Goal: Task Accomplishment & Management: Complete application form

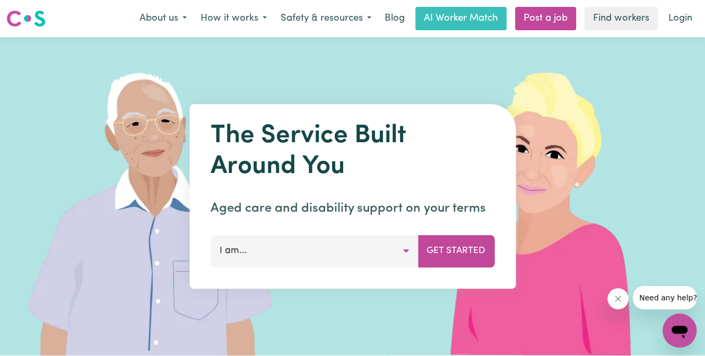
click at [407, 248] on button "I am..." at bounding box center [315, 251] width 208 height 32
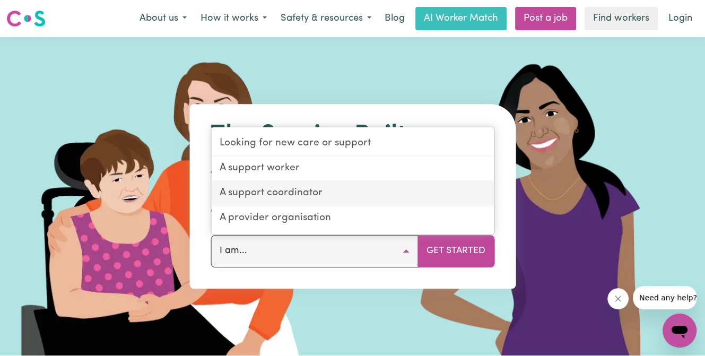
click at [294, 193] on link "A support coordinator" at bounding box center [352, 194] width 283 height 25
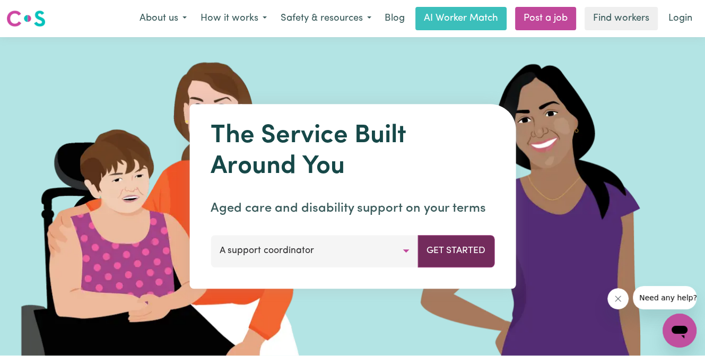
click at [460, 248] on button "Get Started" at bounding box center [456, 251] width 77 height 32
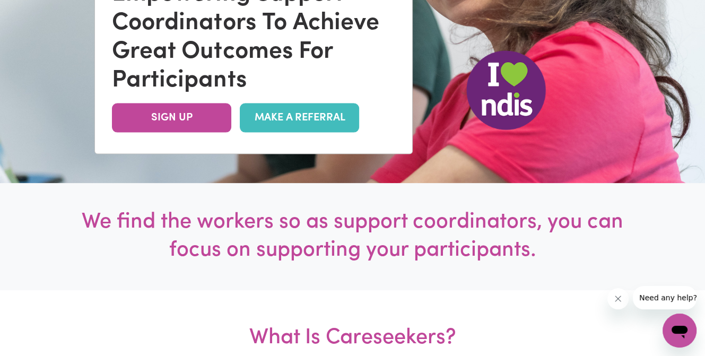
scroll to position [212, 0]
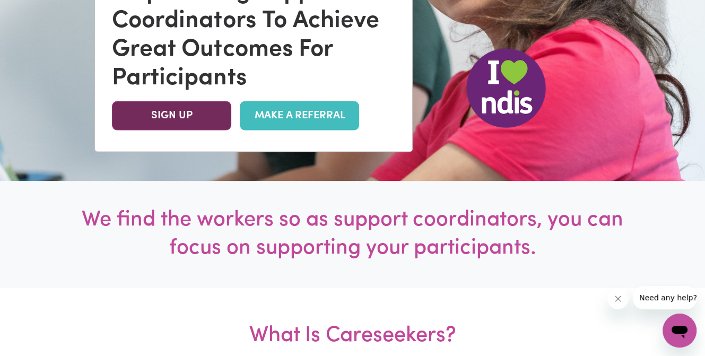
click at [169, 112] on link "SIGN UP" at bounding box center [171, 115] width 119 height 29
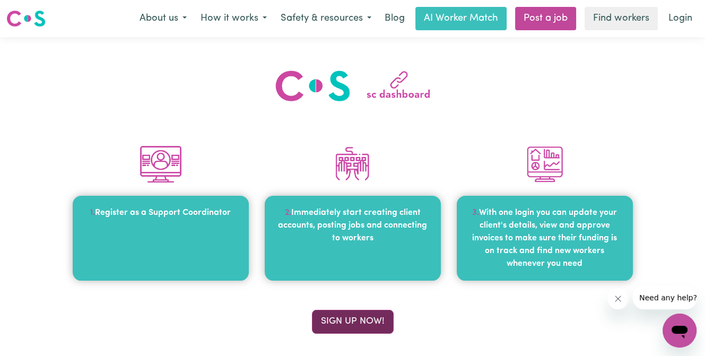
click at [355, 322] on button "Sign up now!" at bounding box center [353, 321] width 82 height 23
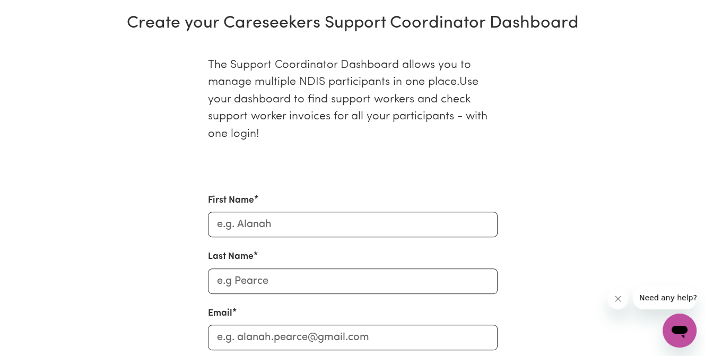
scroll to position [378, 0]
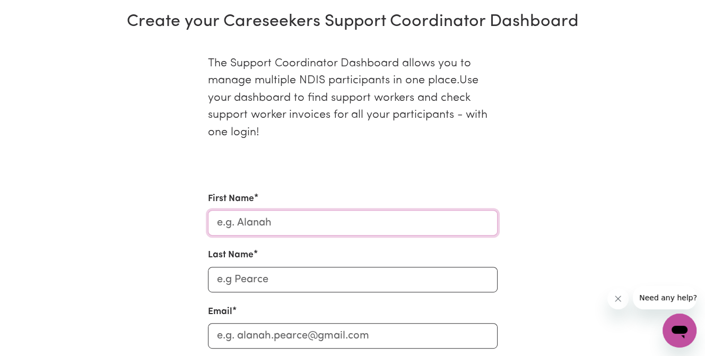
click at [300, 219] on input "First Name" at bounding box center [353, 222] width 290 height 25
type input "l"
type input "[PERSON_NAME]"
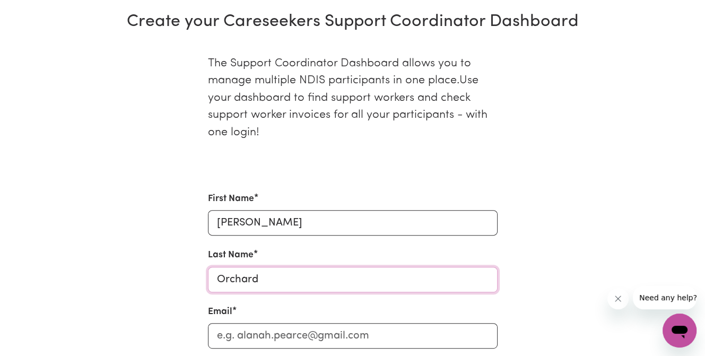
type input "Orchard"
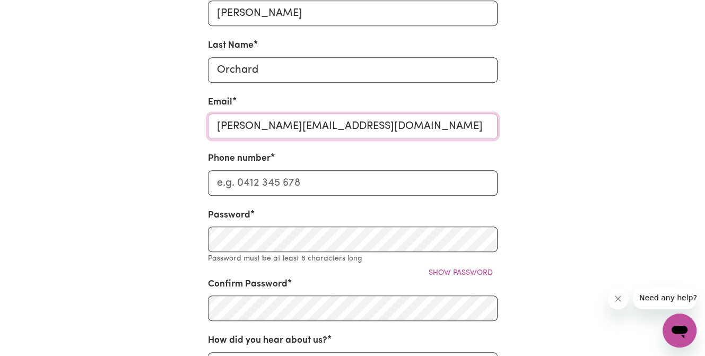
scroll to position [590, 0]
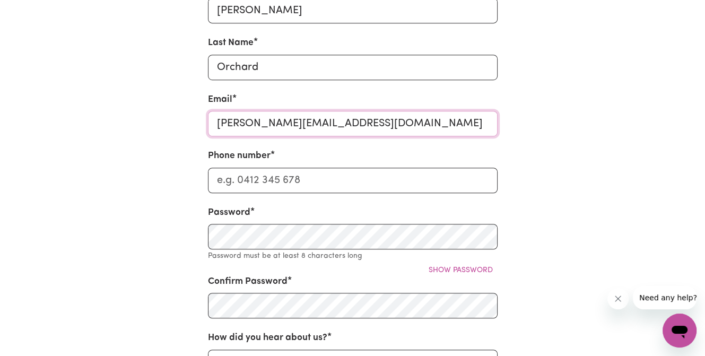
type input "leslie.orchard@milife-victoria.org.au"
click at [295, 183] on input "Phone number" at bounding box center [353, 180] width 290 height 25
type input "0434415661"
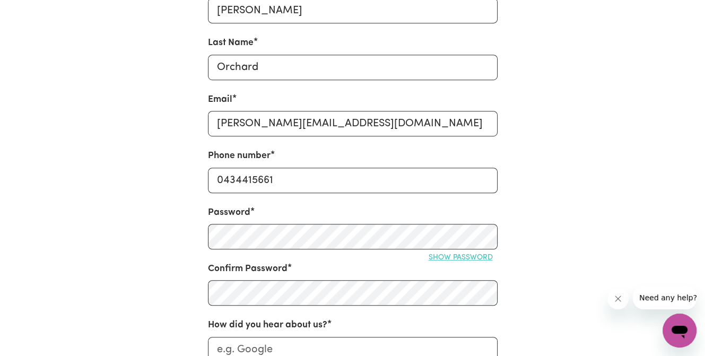
click at [472, 254] on span "Show password" at bounding box center [461, 258] width 64 height 8
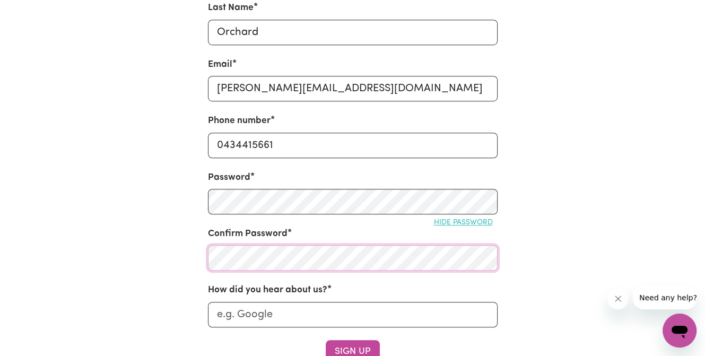
scroll to position [803, 0]
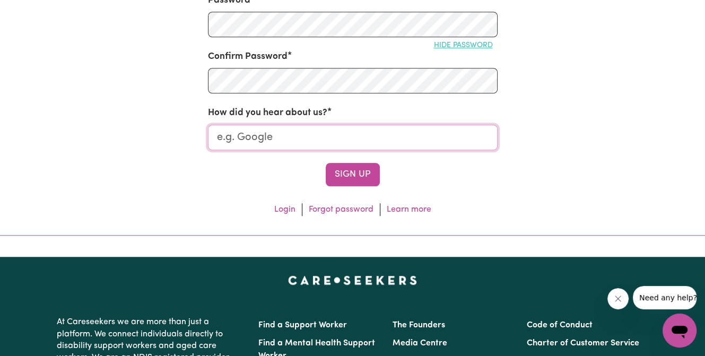
click at [272, 133] on input "How did you hear about us?" at bounding box center [353, 137] width 290 height 25
type input "Google"
click at [355, 177] on button "Sign Up" at bounding box center [353, 174] width 54 height 23
click at [363, 173] on button "Sign Up" at bounding box center [353, 174] width 54 height 23
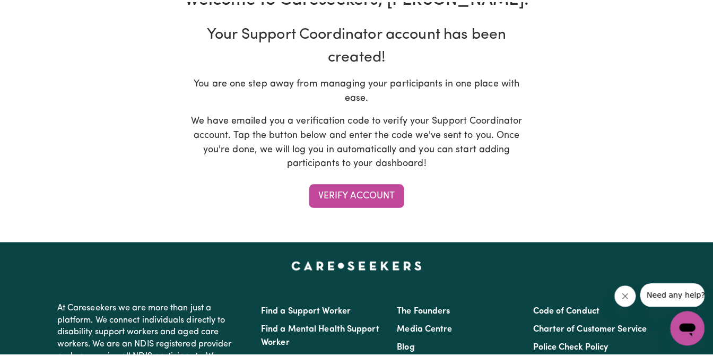
scroll to position [159, 0]
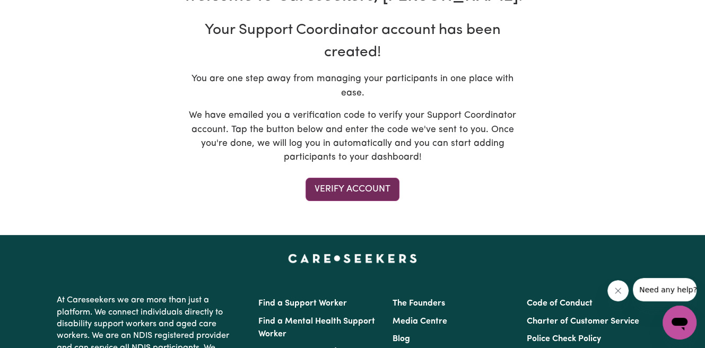
click at [348, 178] on button "Verify Account" at bounding box center [353, 189] width 94 height 23
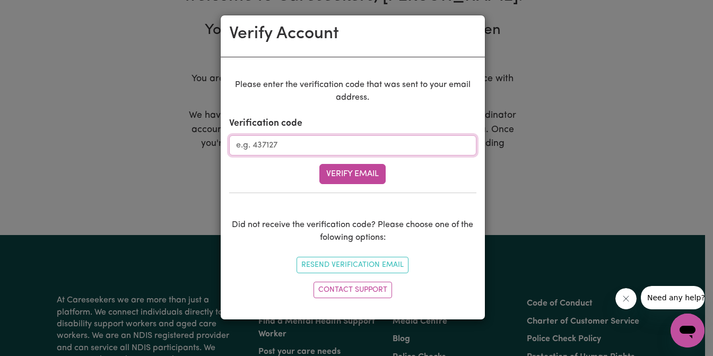
click at [321, 146] on input "Verification code" at bounding box center [352, 145] width 247 height 20
paste input "808714"
type input "808714"
click at [352, 173] on button "Verify Email" at bounding box center [353, 174] width 66 height 20
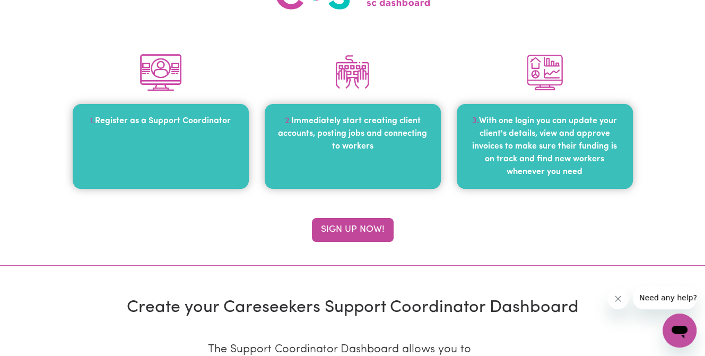
scroll to position [0, 0]
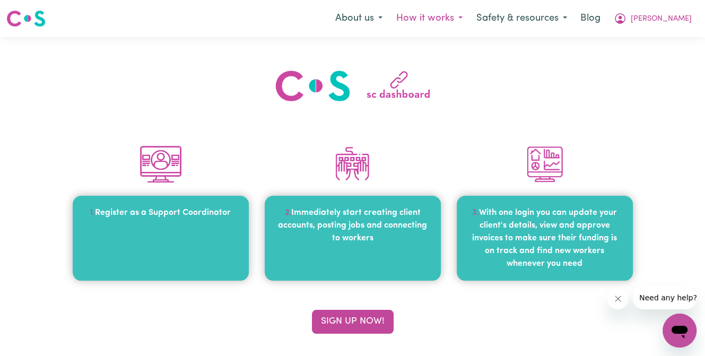
click at [470, 17] on button "How it works" at bounding box center [430, 18] width 80 height 22
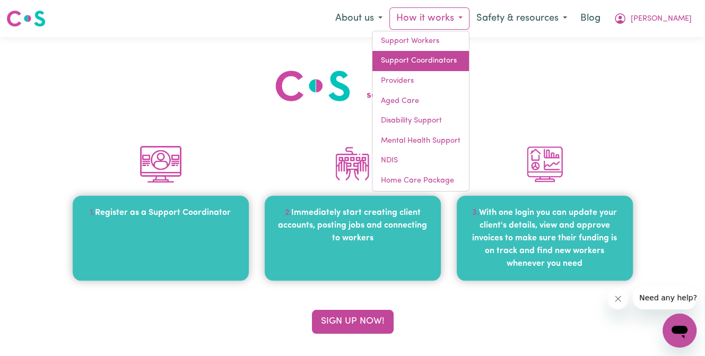
click at [469, 62] on link "Support Coordinators" at bounding box center [421, 61] width 97 height 20
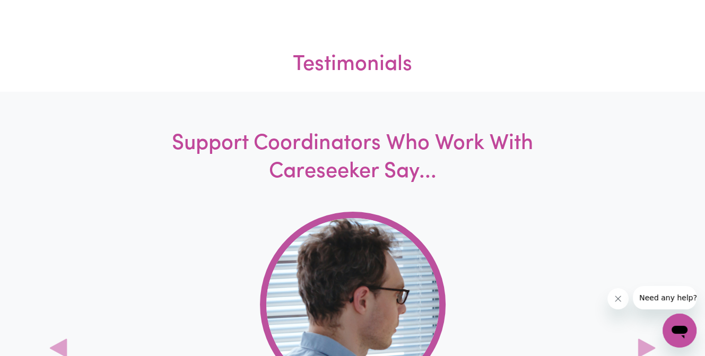
scroll to position [2919, 0]
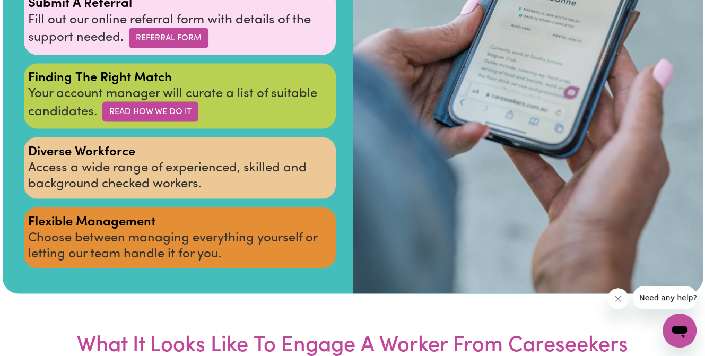
scroll to position [1645, 0]
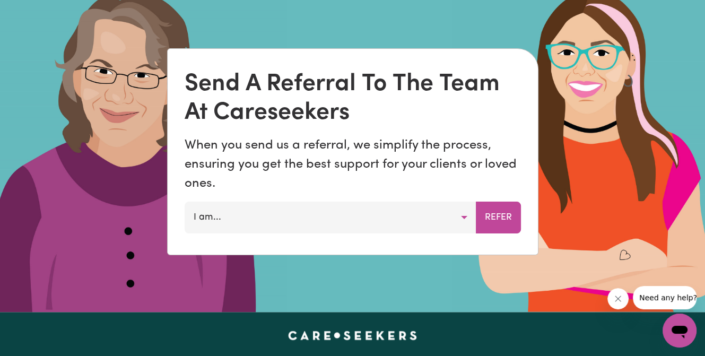
scroll to position [637, 0]
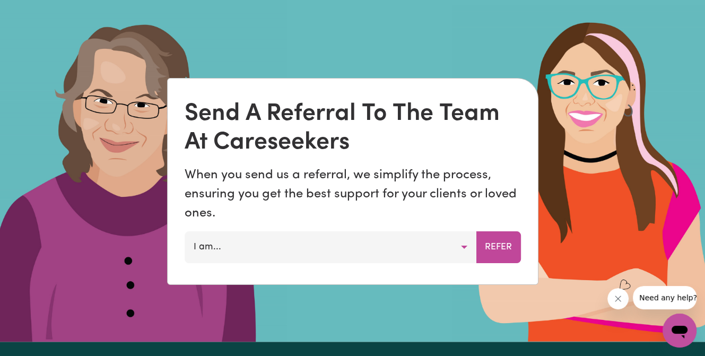
click at [463, 246] on button "I am..." at bounding box center [331, 247] width 292 height 32
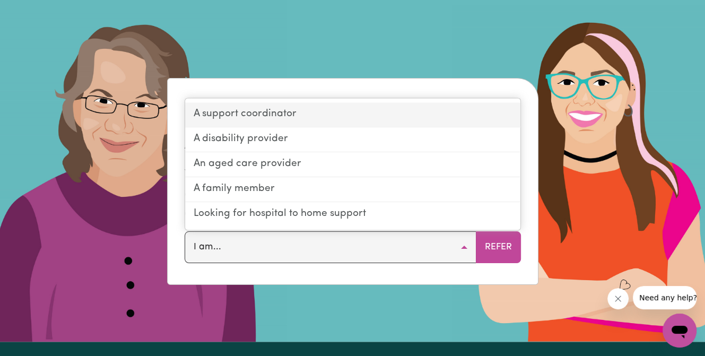
click at [280, 116] on link "A support coordinator" at bounding box center [352, 115] width 335 height 25
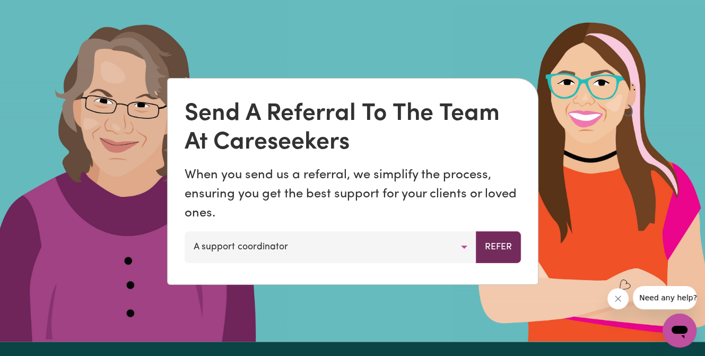
click at [500, 247] on button "Refer" at bounding box center [498, 247] width 45 height 32
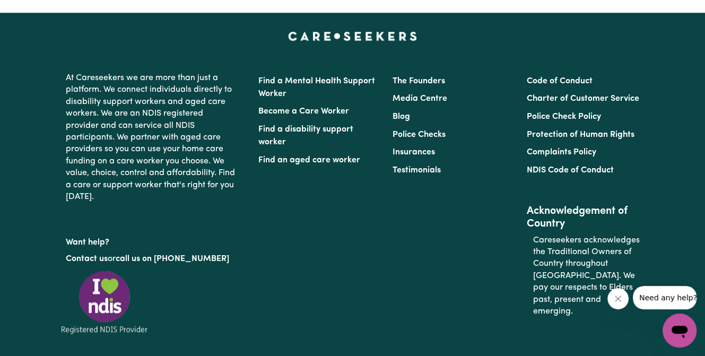
scroll to position [682, 0]
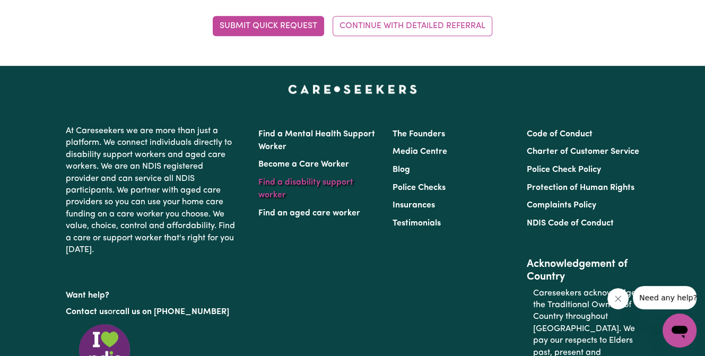
click at [270, 183] on link "Find a disability support worker" at bounding box center [305, 188] width 95 height 21
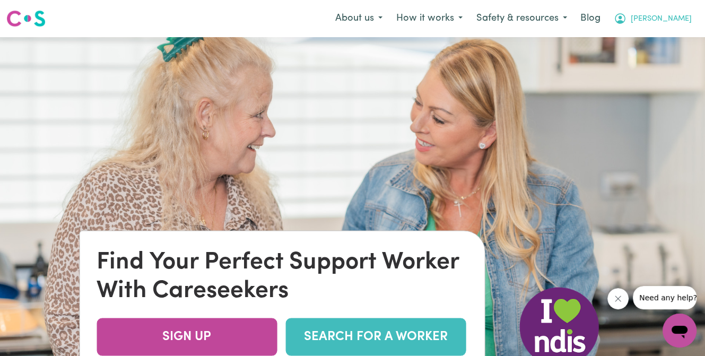
click at [679, 19] on span "[PERSON_NAME]" at bounding box center [661, 19] width 61 height 12
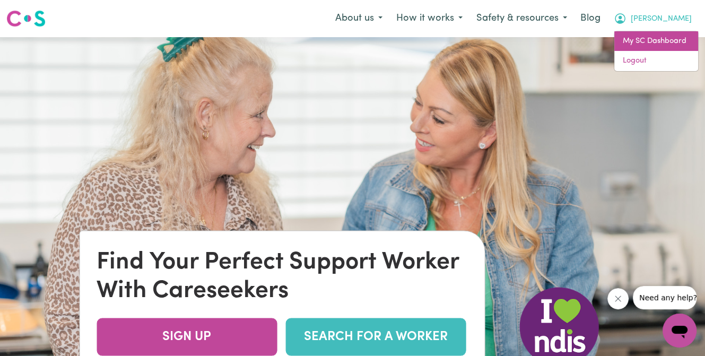
click at [670, 41] on link "My SC Dashboard" at bounding box center [657, 41] width 84 height 20
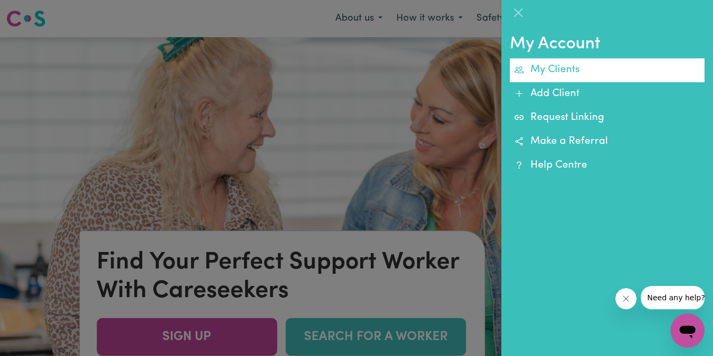
click at [556, 70] on link "My Clients" at bounding box center [607, 70] width 195 height 24
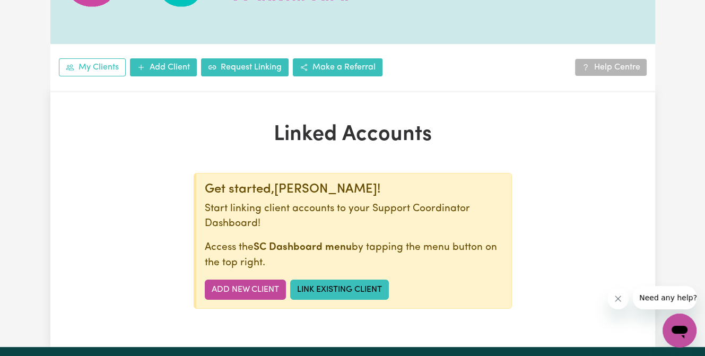
scroll to position [106, 0]
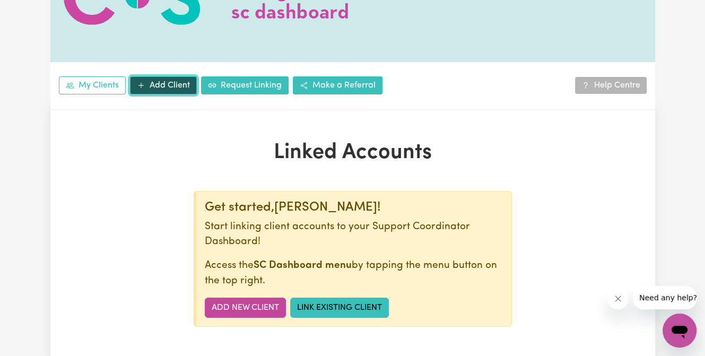
click at [165, 88] on link "Add Client" at bounding box center [163, 85] width 67 height 18
